Goal: Task Accomplishment & Management: Manage account settings

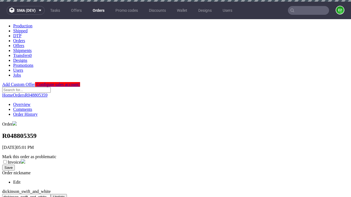
scroll to position [224, 0]
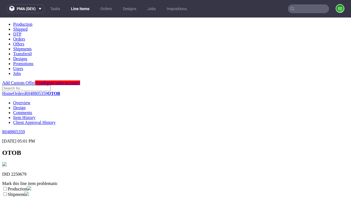
scroll to position [96, 0]
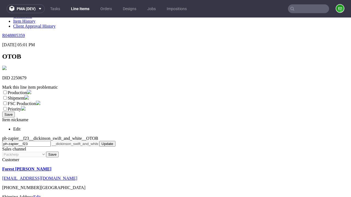
select select "dtp_ca_needed"
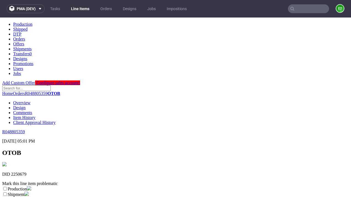
scroll to position [0, 0]
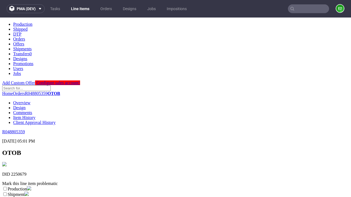
checkbox input "true"
